Goal: Task Accomplishment & Management: Manage account settings

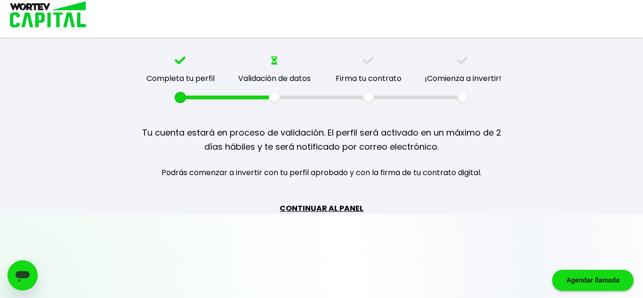
click at [349, 209] on link "CONTINUAR AL PANEL" at bounding box center [322, 208] width 84 height 12
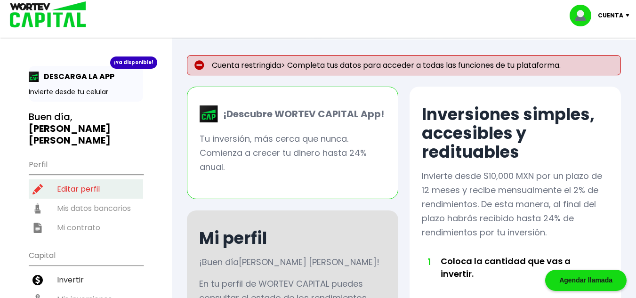
click at [89, 180] on li "Editar perfil" at bounding box center [86, 188] width 114 height 19
select select "Mujer"
select select "Licenciatura"
select select "MO"
select select "BBVA Bancomer"
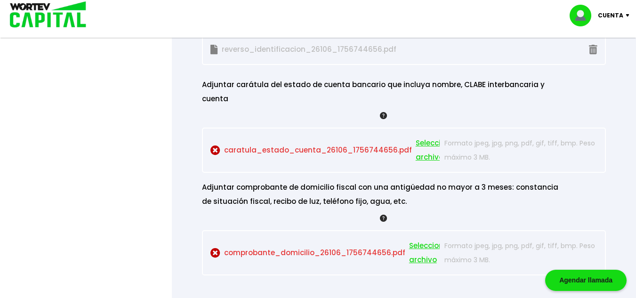
scroll to position [988, 0]
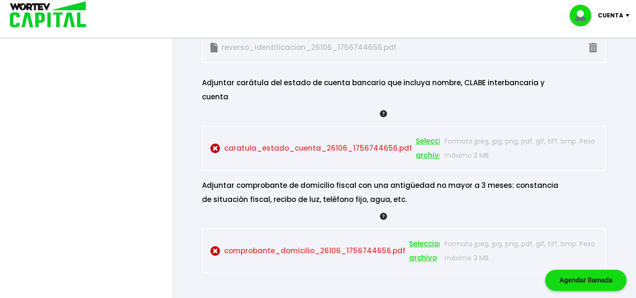
click at [424, 140] on span "Seleccionar archivo" at bounding box center [437, 148] width 42 height 28
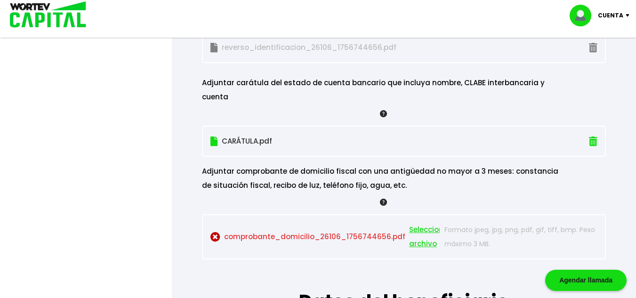
click at [409, 223] on span "Seleccionar archivo" at bounding box center [430, 237] width 42 height 28
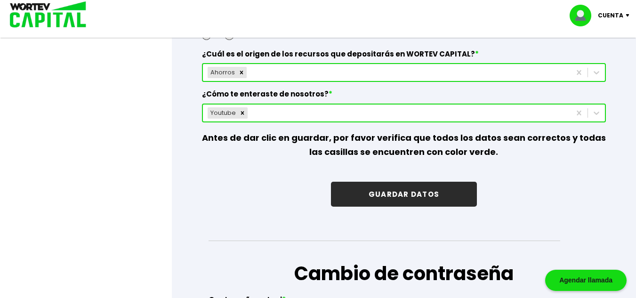
scroll to position [1459, 0]
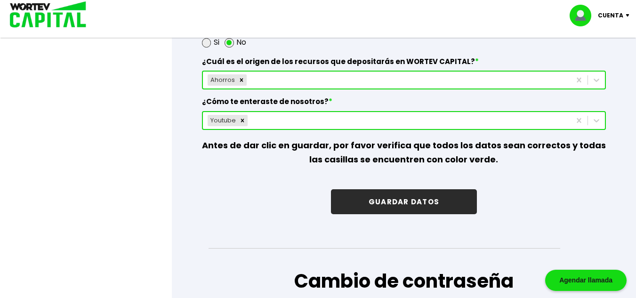
click at [403, 113] on div "Youtube" at bounding box center [387, 120] width 368 height 15
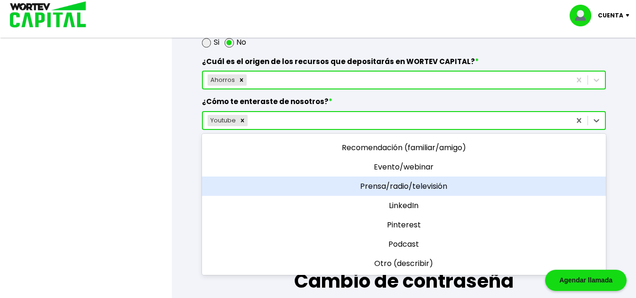
scroll to position [0, 0]
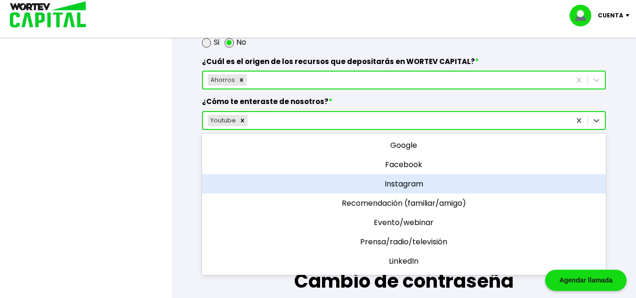
click at [432, 174] on div "Instagram" at bounding box center [404, 183] width 404 height 19
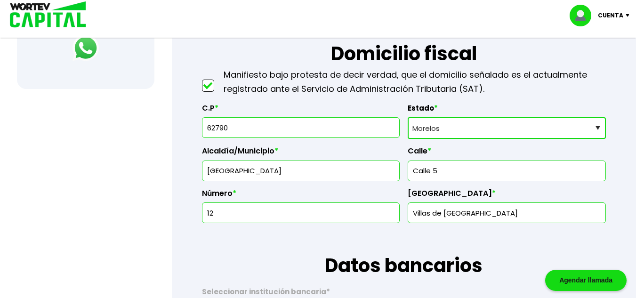
scroll to position [424, 0]
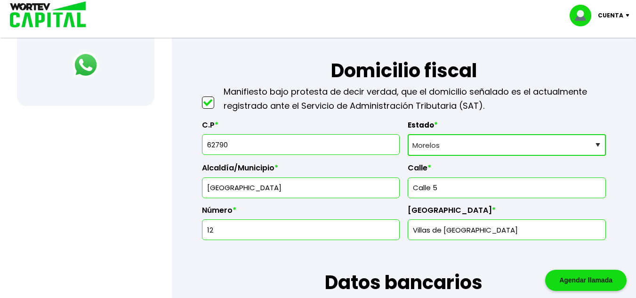
click at [241, 145] on input "62790" at bounding box center [301, 145] width 190 height 20
type input "62790"
type input "El Crucero de Atlacholoaya"
click at [469, 198] on div "[GEOGRAPHIC_DATA] * [GEOGRAPHIC_DATA]" at bounding box center [507, 219] width 198 height 42
click at [476, 187] on input "text" at bounding box center [507, 188] width 190 height 20
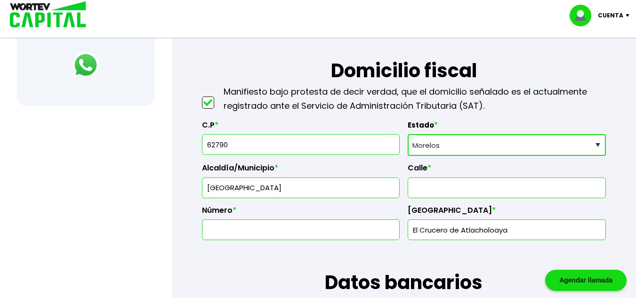
click at [447, 189] on input "text" at bounding box center [507, 188] width 190 height 20
type input "5"
click at [324, 231] on input "text" at bounding box center [301, 230] width 190 height 20
type input "12"
click at [313, 256] on h1 "Datos bancarios" at bounding box center [404, 268] width 404 height 56
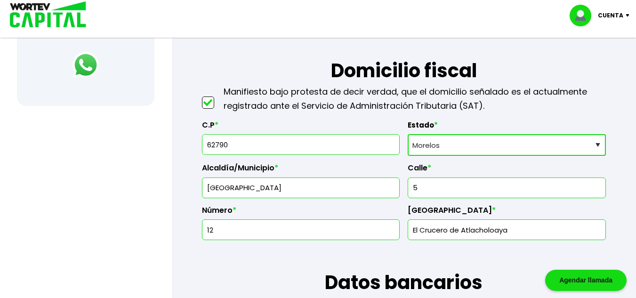
click at [460, 221] on input "El Crucero de Atlacholoaya" at bounding box center [507, 230] width 190 height 20
type input "Villas de [GEOGRAPHIC_DATA]"
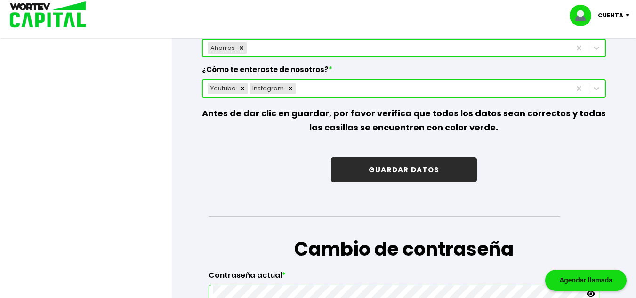
scroll to position [1482, 0]
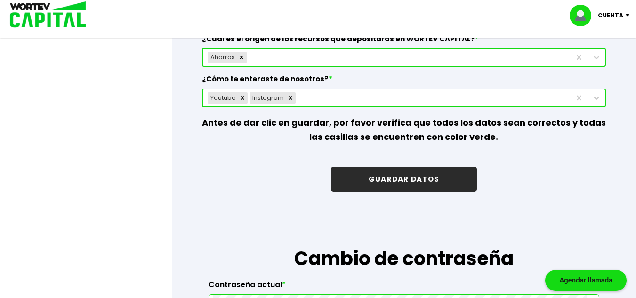
click at [393, 167] on button "GUARDAR DATOS" at bounding box center [404, 179] width 146 height 25
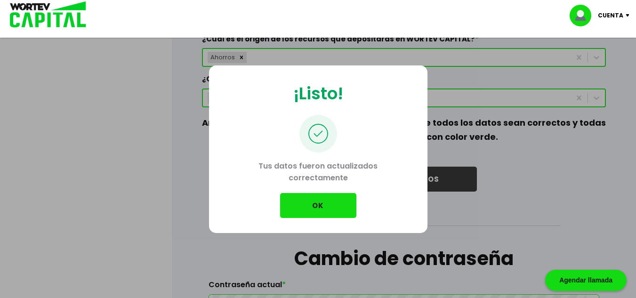
click at [321, 202] on button "OK" at bounding box center [318, 205] width 76 height 25
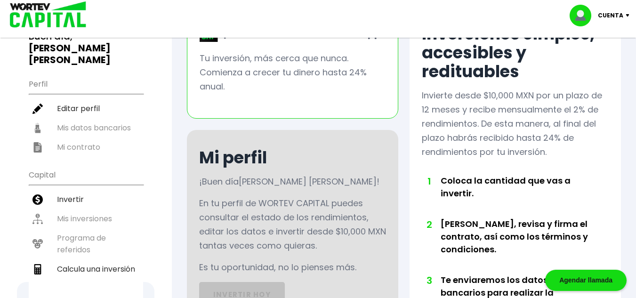
scroll to position [94, 0]
